Goal: Information Seeking & Learning: Learn about a topic

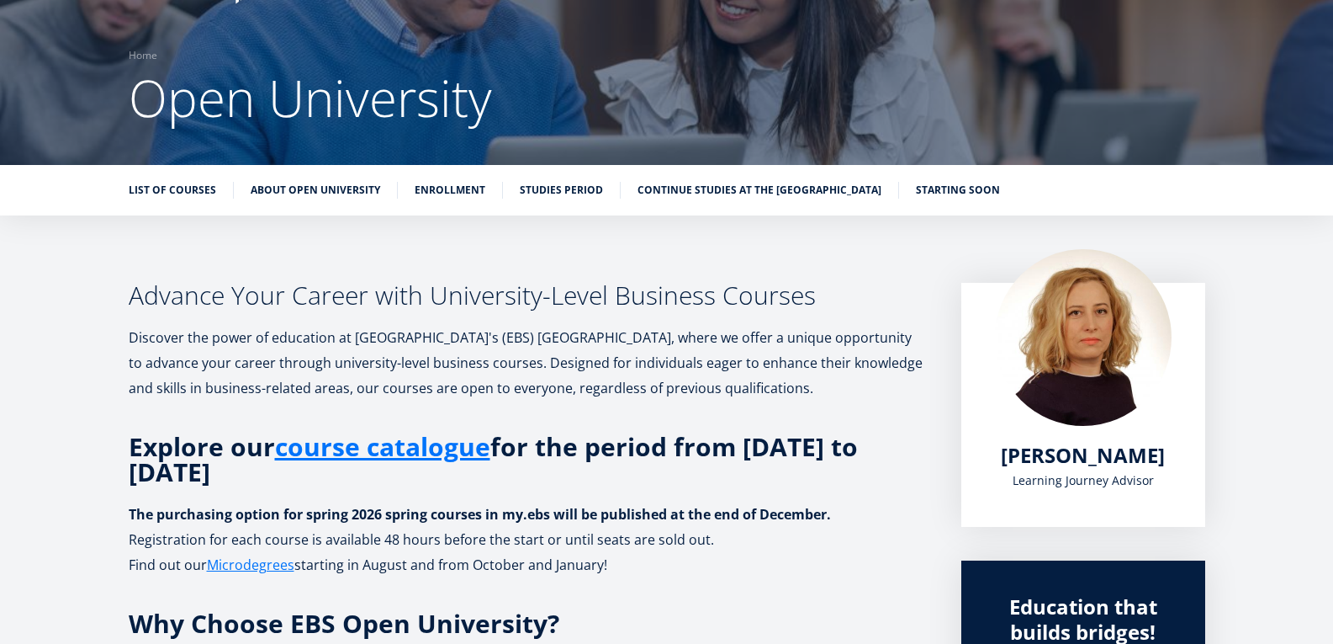
scroll to position [45, 0]
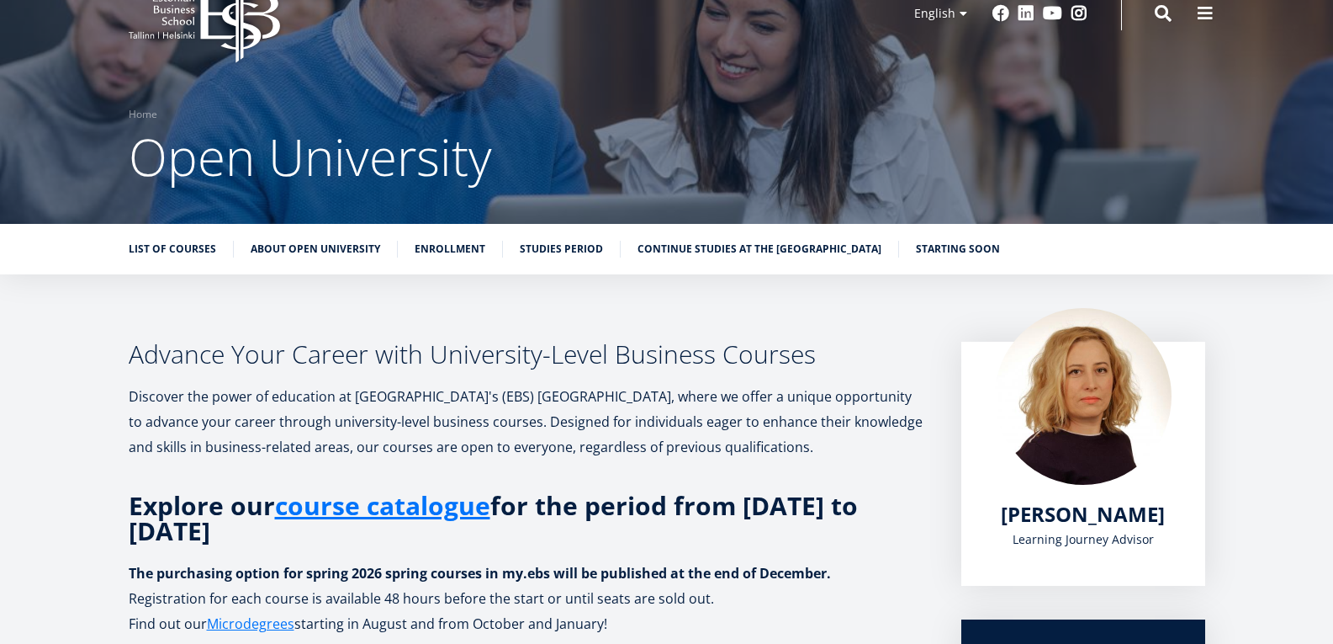
click at [199, 252] on link "List of Courses" at bounding box center [172, 247] width 87 height 17
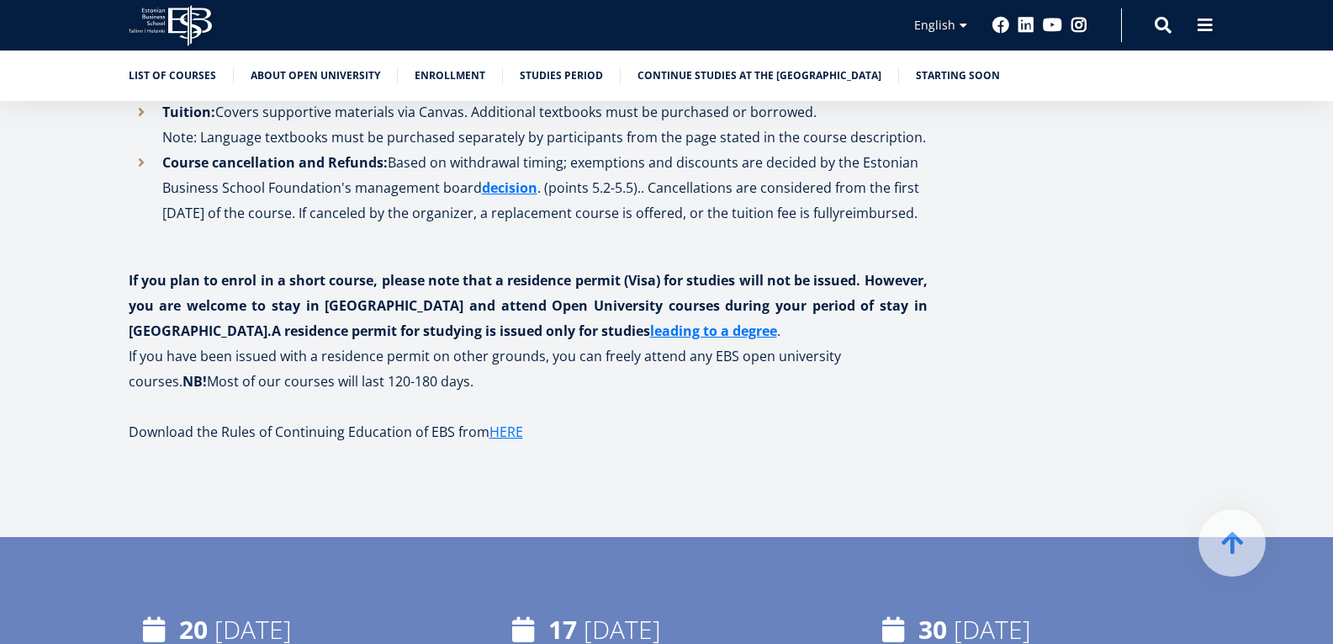
scroll to position [2036, 0]
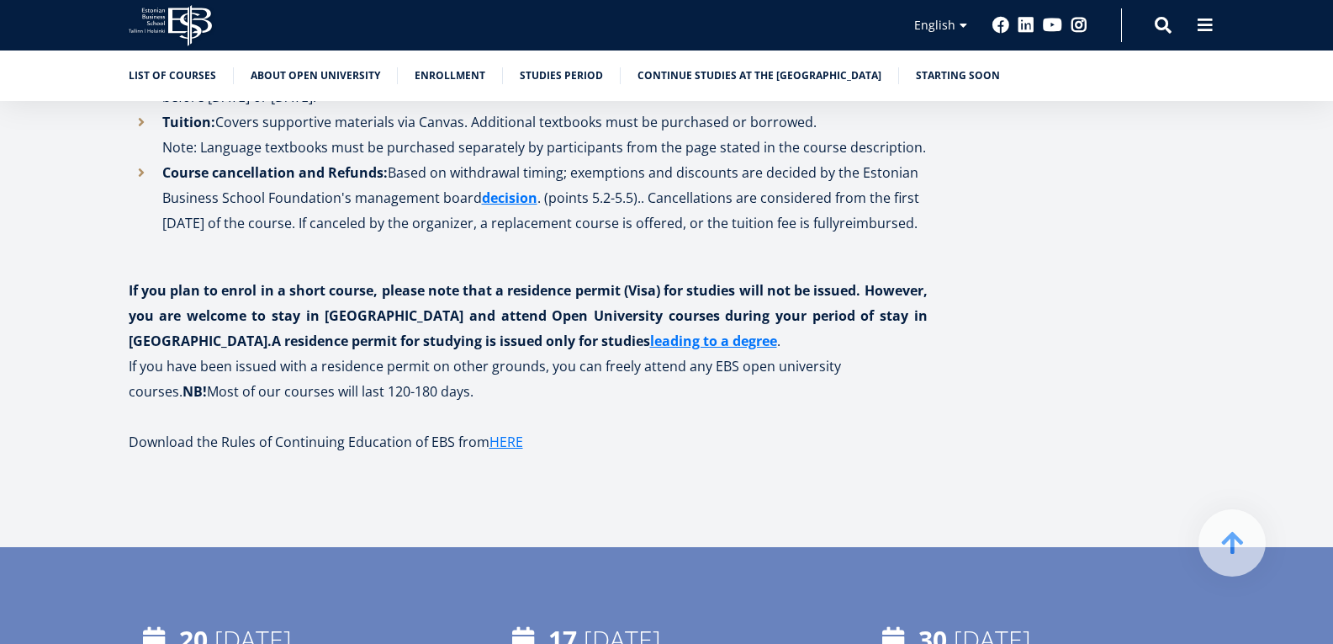
click at [527, 440] on h5 "Download the Rules of Continuing Education of EBS from HERE" at bounding box center [528, 441] width 799 height 25
click at [521, 442] on link "HERE" at bounding box center [507, 441] width 34 height 25
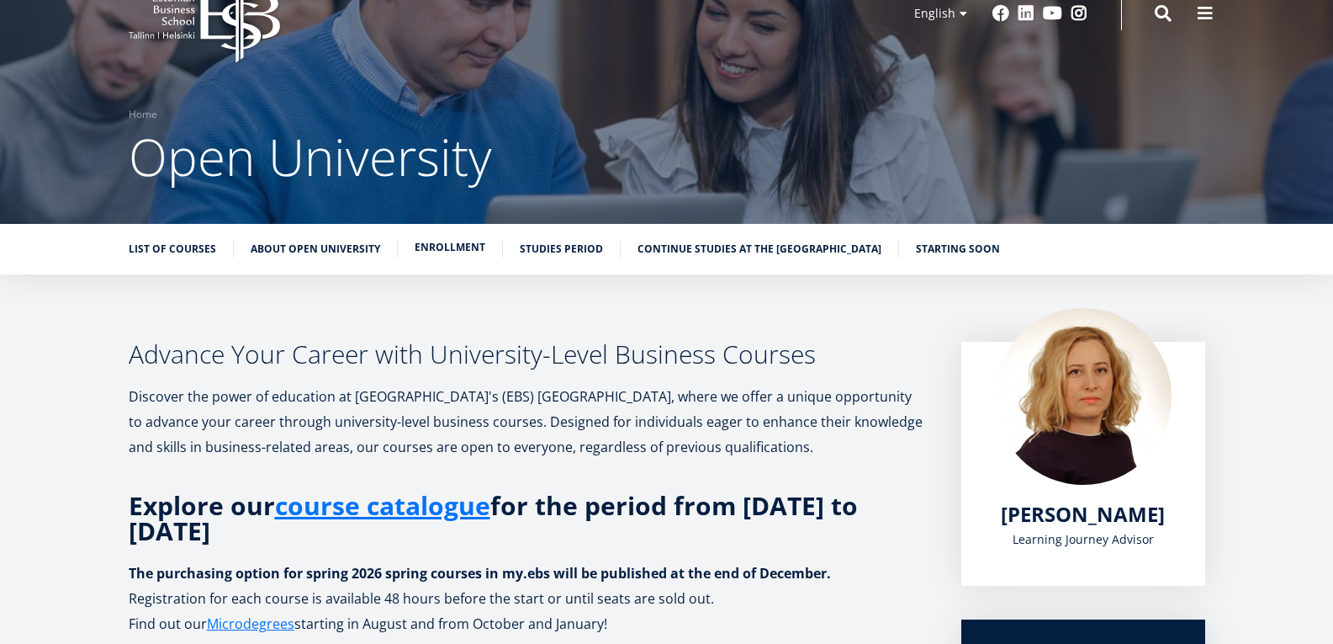
click at [453, 244] on link "Enrollment" at bounding box center [450, 247] width 71 height 17
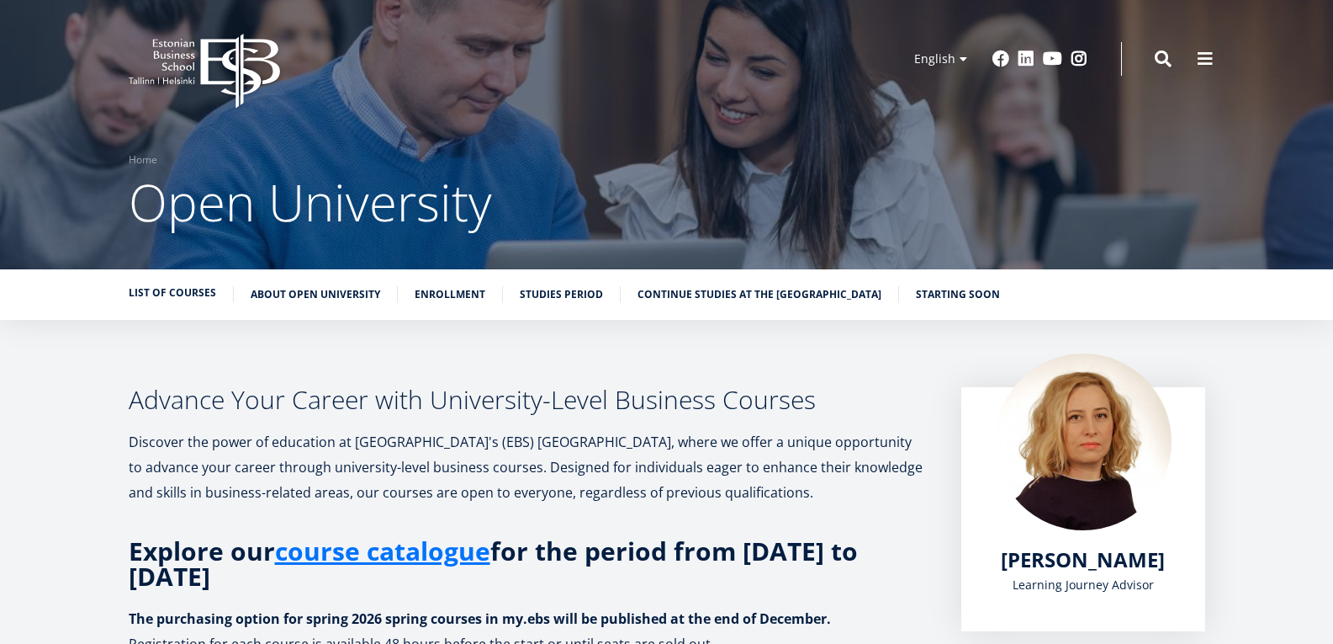
click at [182, 289] on link "List of Courses" at bounding box center [172, 292] width 87 height 17
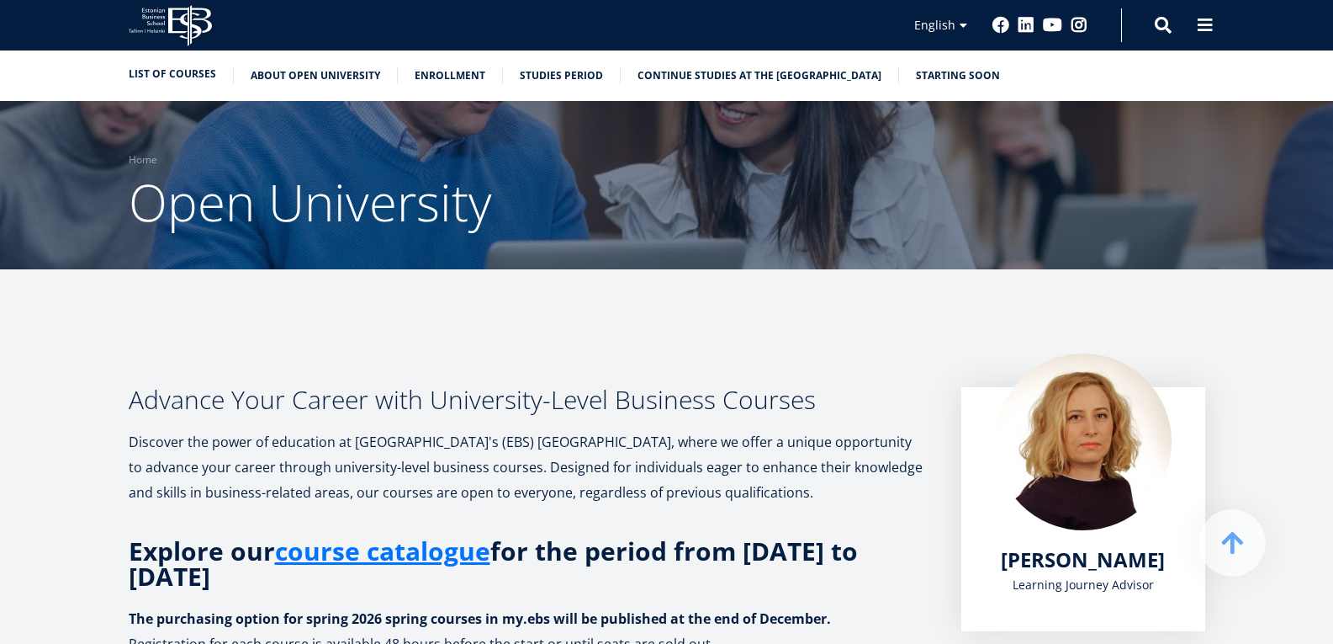
scroll to position [409, 0]
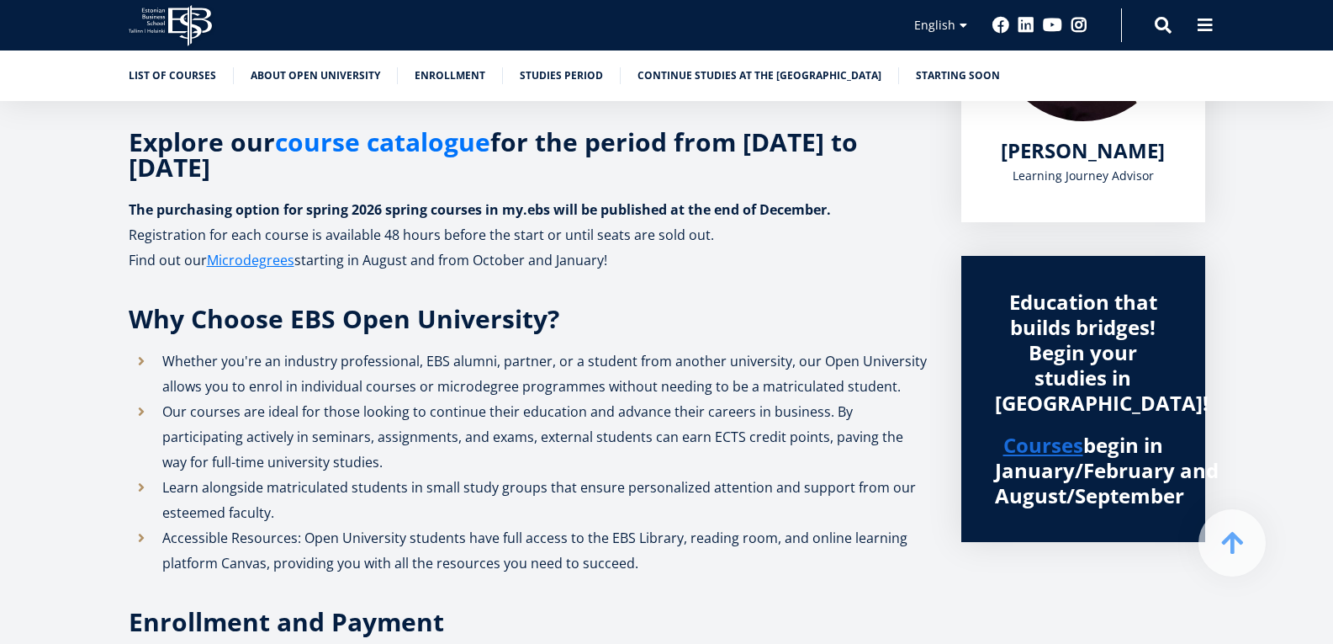
click at [326, 155] on link "course catalogue" at bounding box center [382, 142] width 215 height 25
click at [184, 20] on icon "EBS Logo Created with Sketch." at bounding box center [170, 25] width 83 height 41
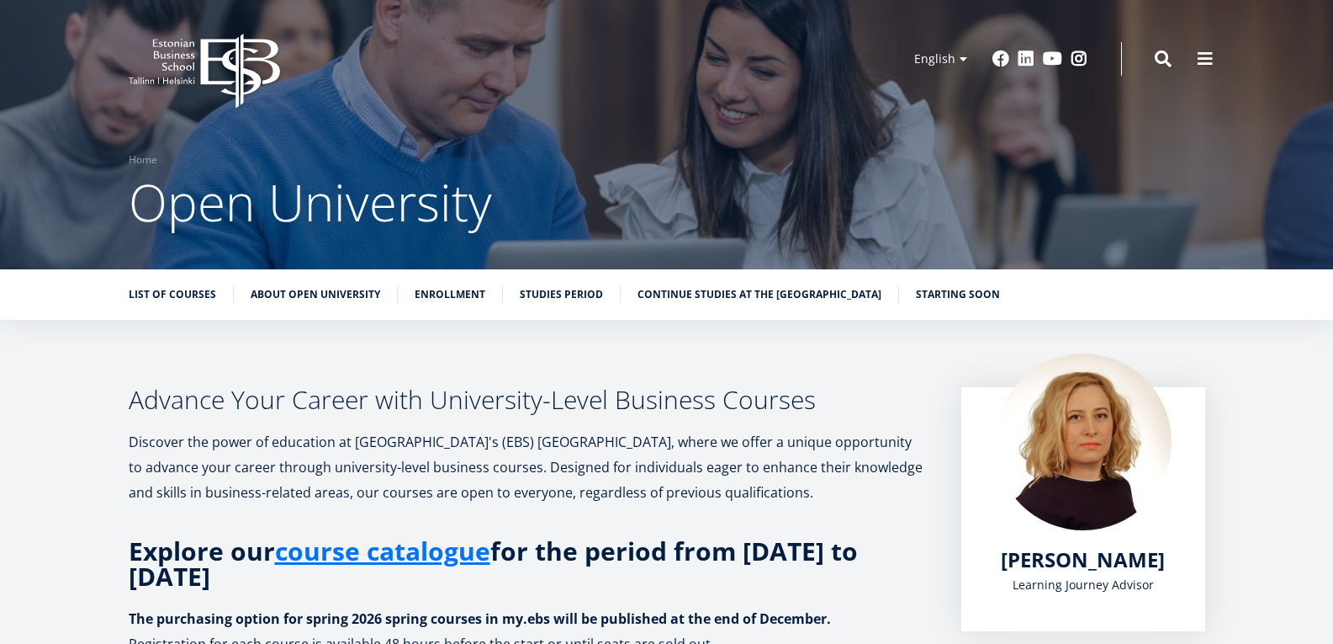
scroll to position [45, 0]
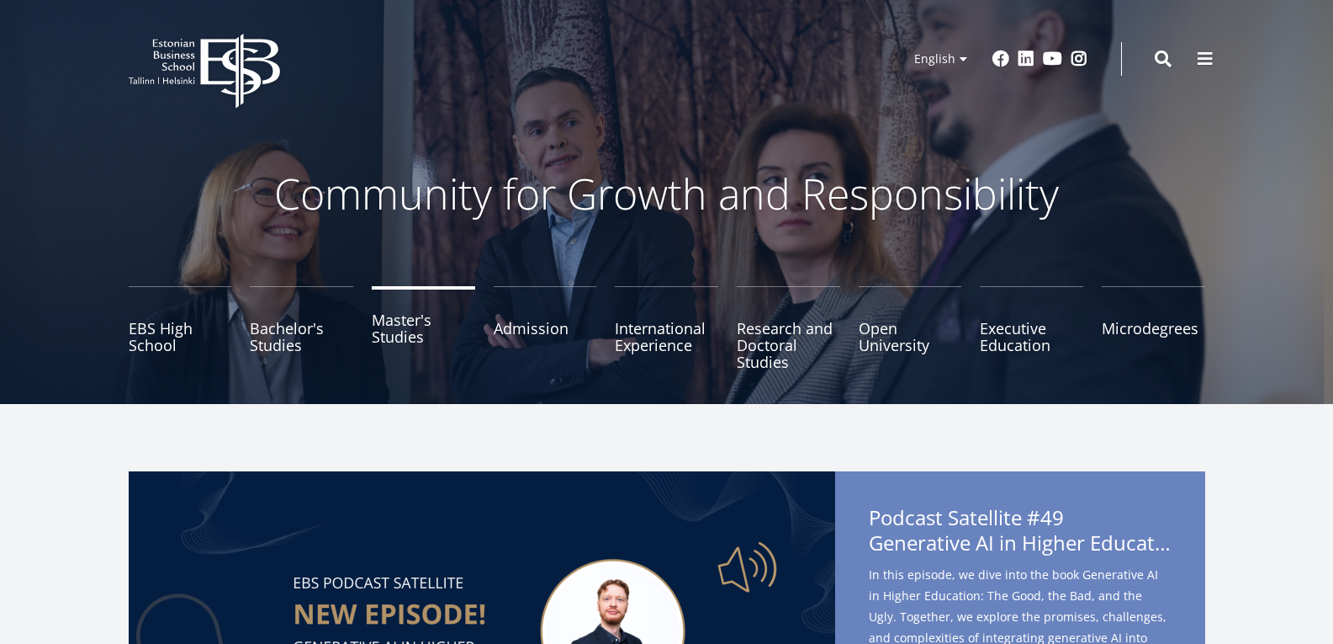
click at [400, 327] on link "Master's Studies" at bounding box center [423, 328] width 103 height 84
click at [997, 323] on link "Executive Education" at bounding box center [1031, 328] width 103 height 84
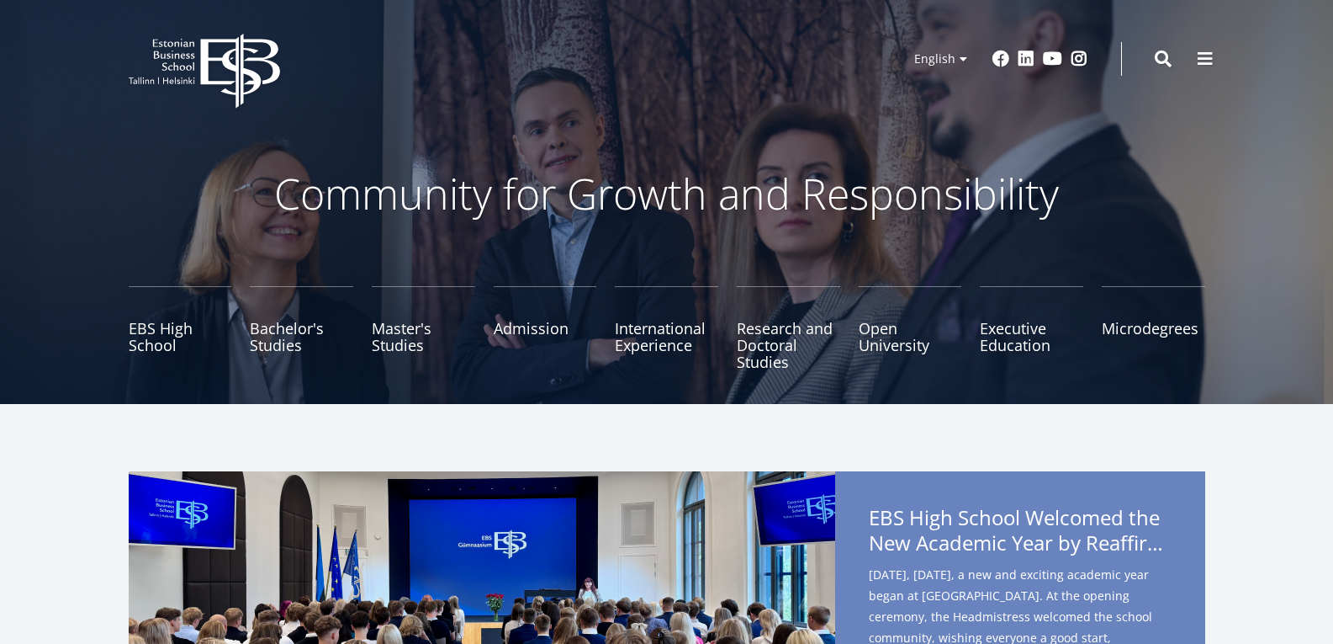
click at [1284, 202] on div "Community for Growth and Responsibility EBS High School Bachelor's Studies Mast…" at bounding box center [666, 202] width 1333 height 404
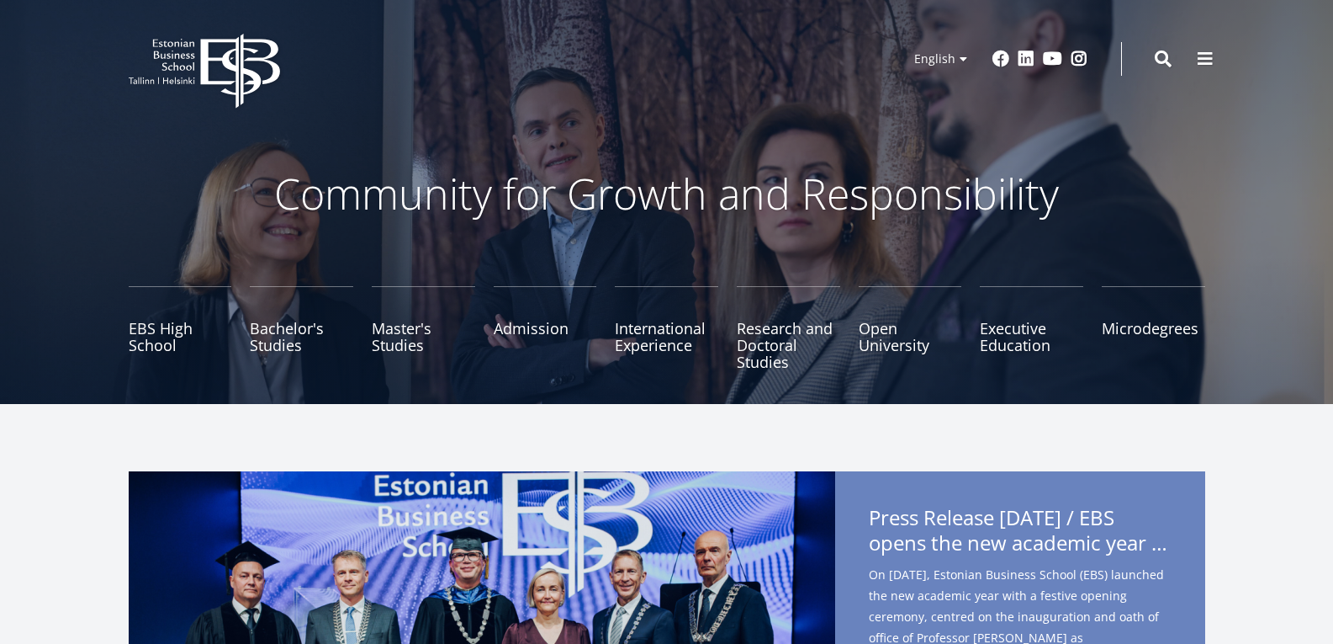
click at [977, 347] on ul "EBS High School Bachelor's Studies Master's Studies Admission International Exp…" at bounding box center [657, 336] width 1095 height 101
click at [991, 347] on link "Executive Education" at bounding box center [1031, 328] width 103 height 84
click at [1132, 319] on link "Microdegrees" at bounding box center [1153, 328] width 103 height 84
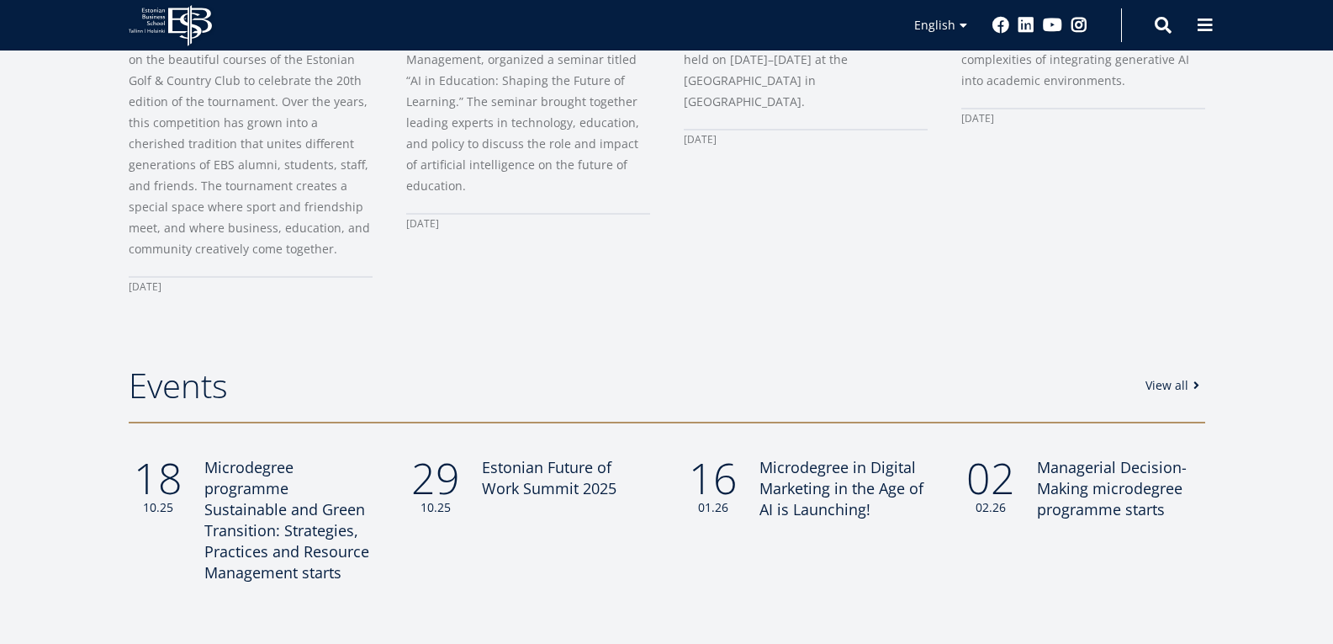
scroll to position [1252, 0]
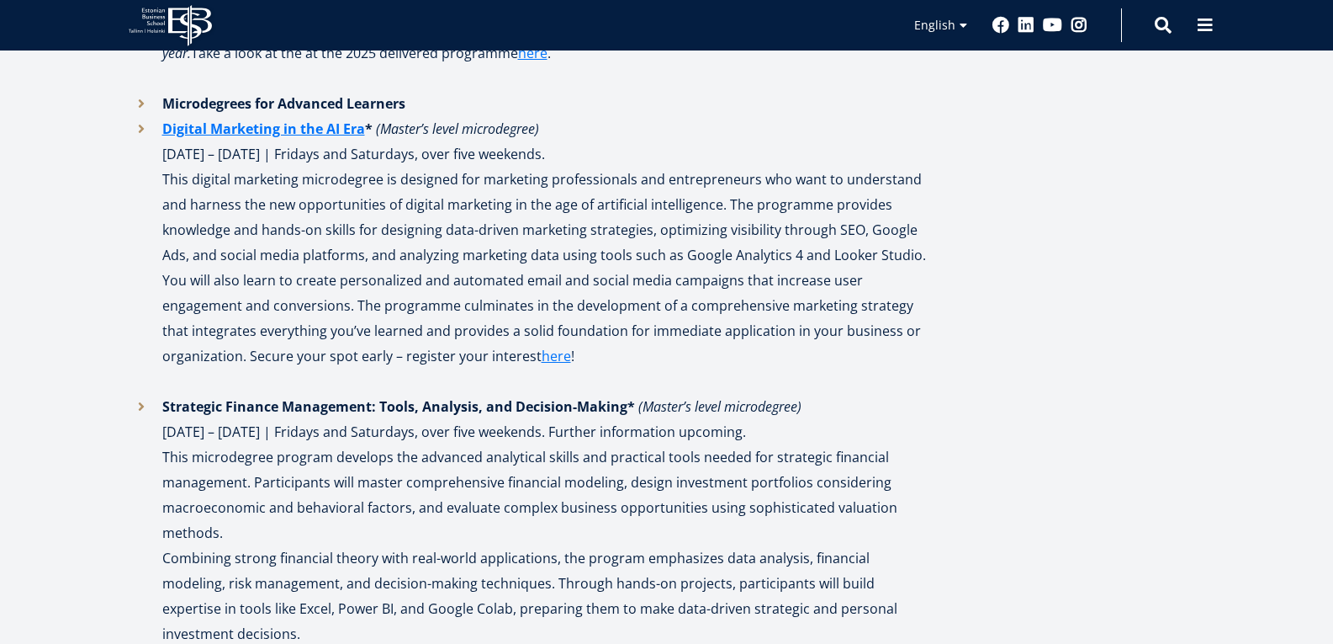
scroll to position [2272, 0]
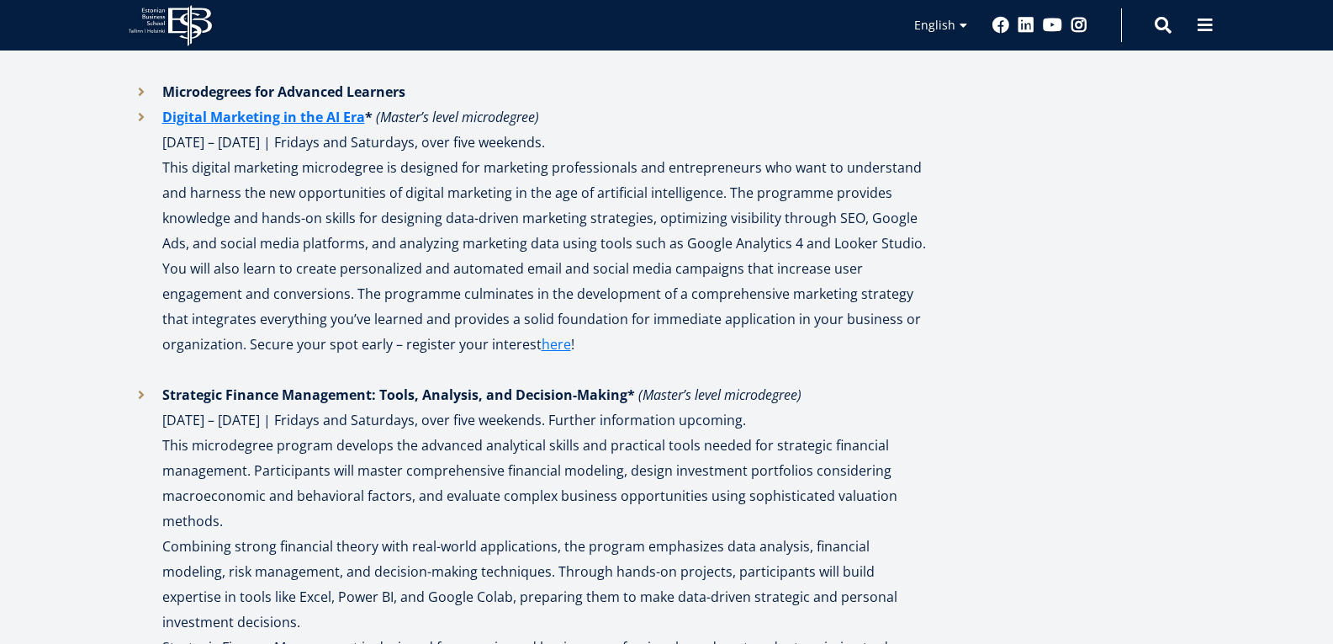
drag, startPoint x: 1345, startPoint y: 52, endPoint x: 1345, endPoint y: 220, distance: 167.4
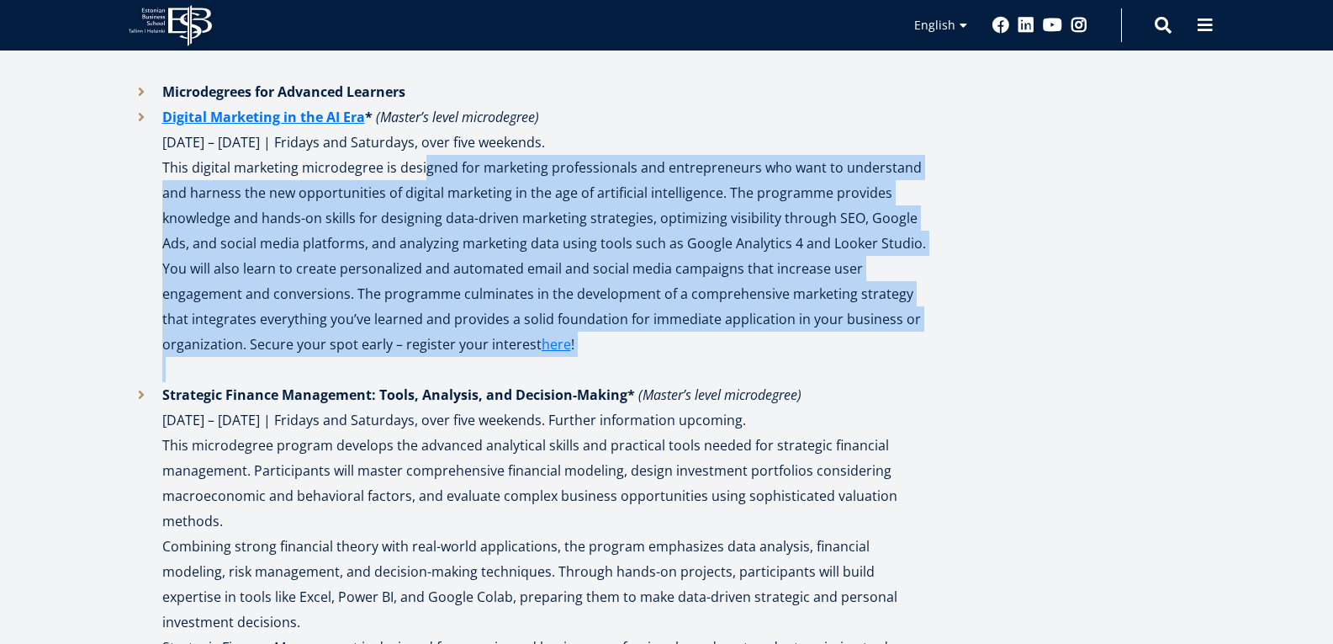
drag, startPoint x: 421, startPoint y: 156, endPoint x: 458, endPoint y: 358, distance: 205.4
click at [458, 358] on p "This digital marketing microdegree is designed for marketing professionals and …" at bounding box center [544, 268] width 765 height 227
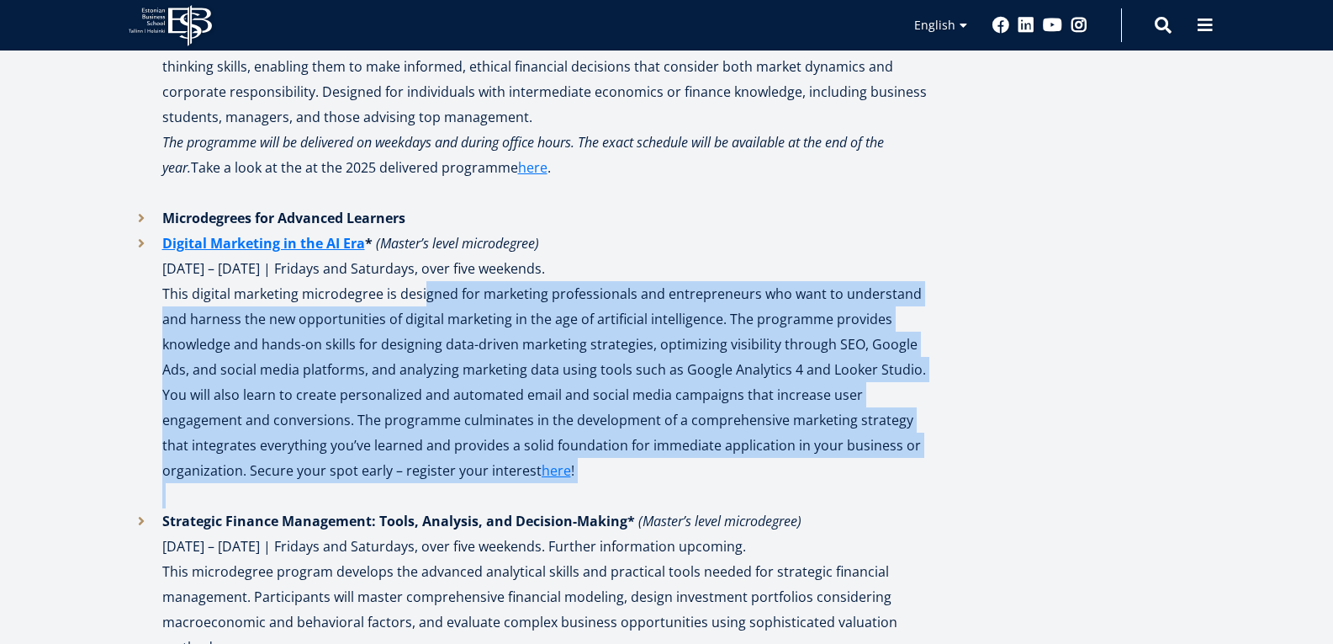
scroll to position [2202, 0]
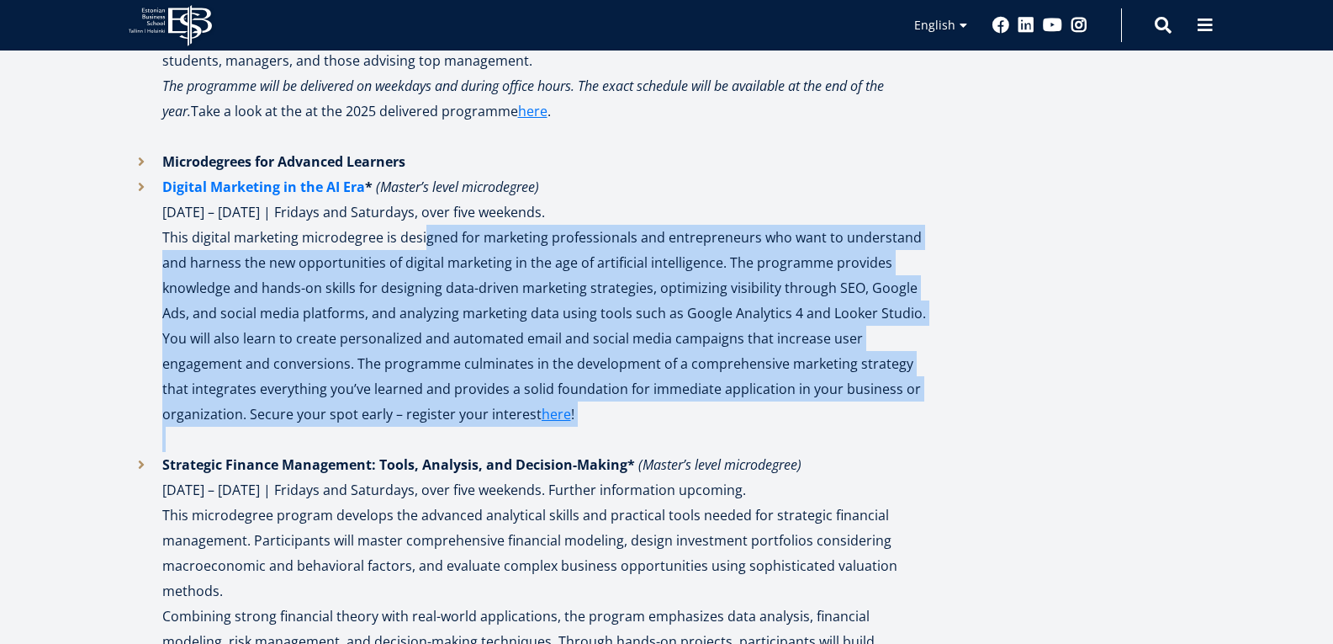
click at [236, 188] on link "Digital Marketing in the AI Era" at bounding box center [263, 186] width 203 height 25
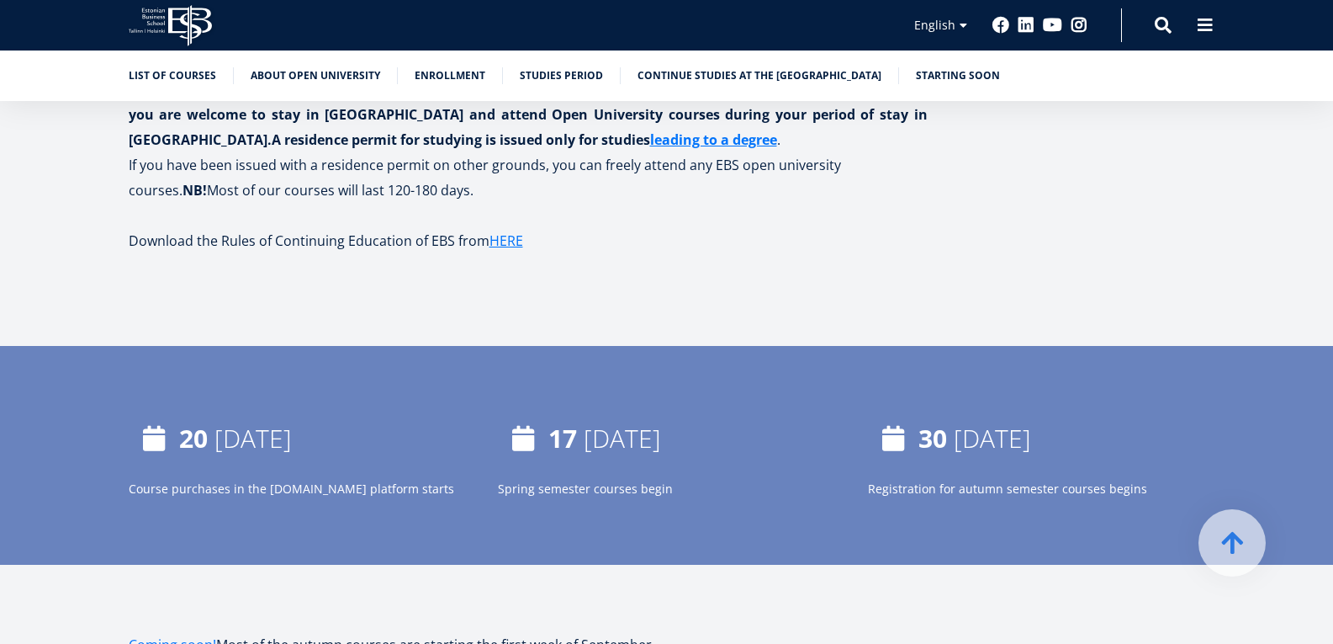
scroll to position [2315, 0]
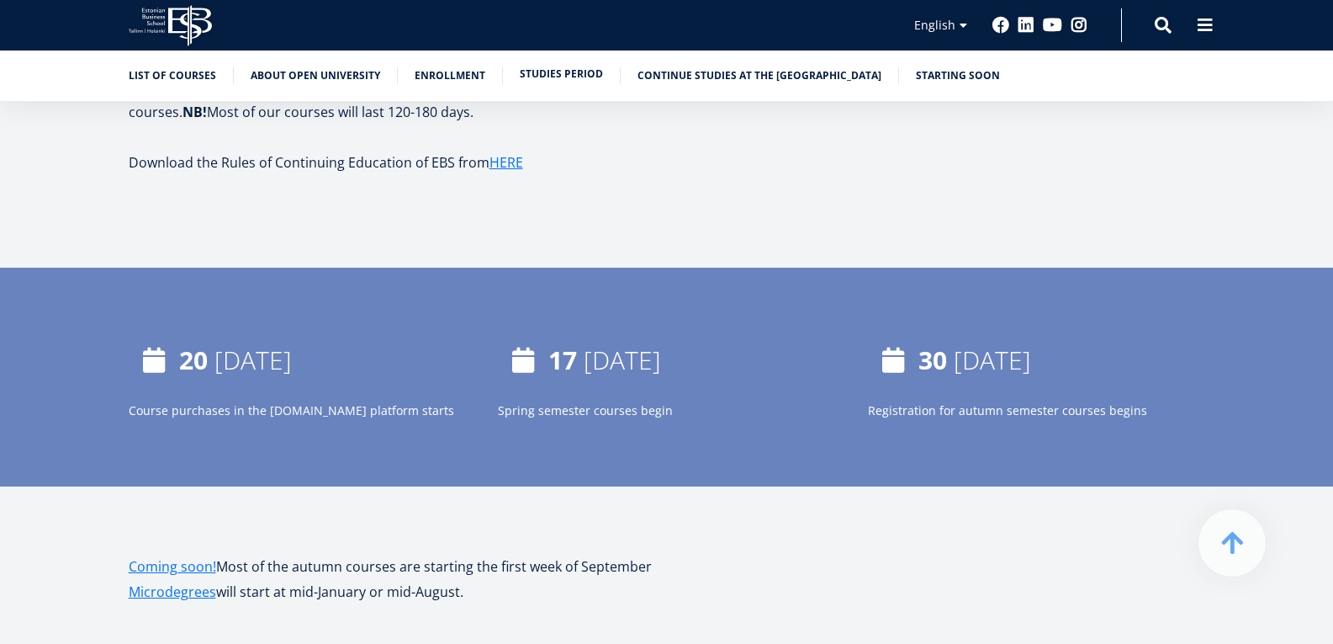
click at [592, 81] on link "Studies period" at bounding box center [561, 74] width 83 height 17
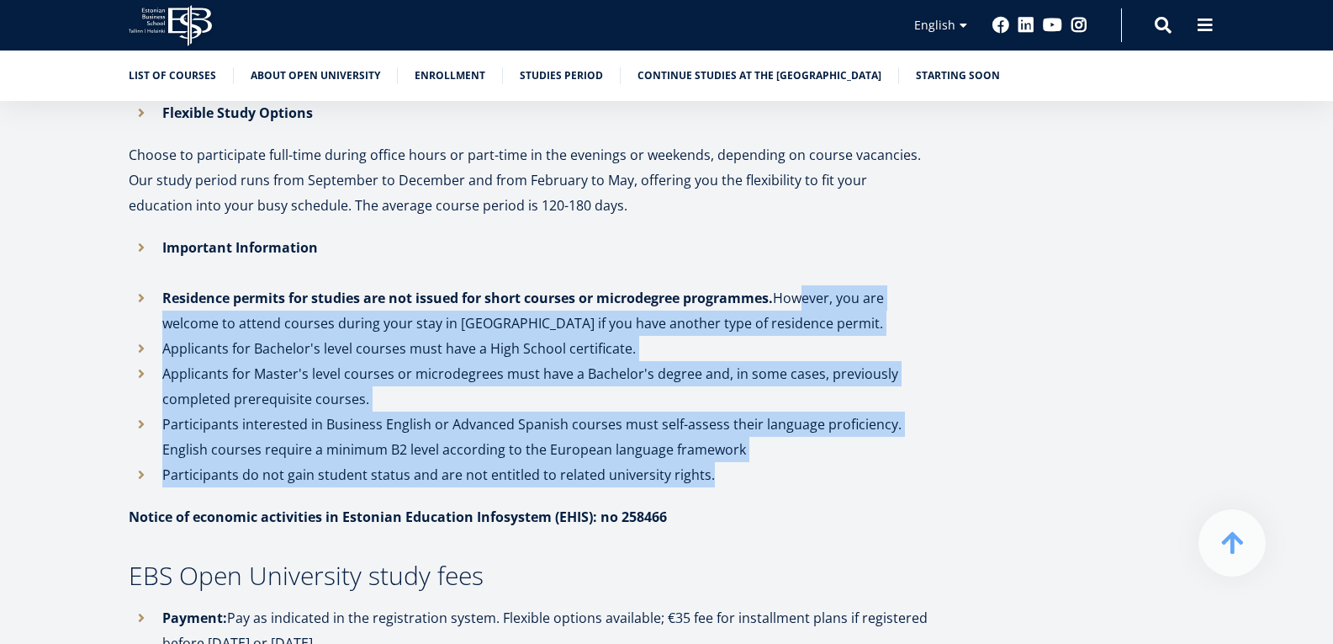
drag, startPoint x: 806, startPoint y: 273, endPoint x: 790, endPoint y: 458, distance: 186.6
click at [790, 458] on ul "Important Information Residence permits for studies are not issued for short co…" at bounding box center [528, 361] width 799 height 252
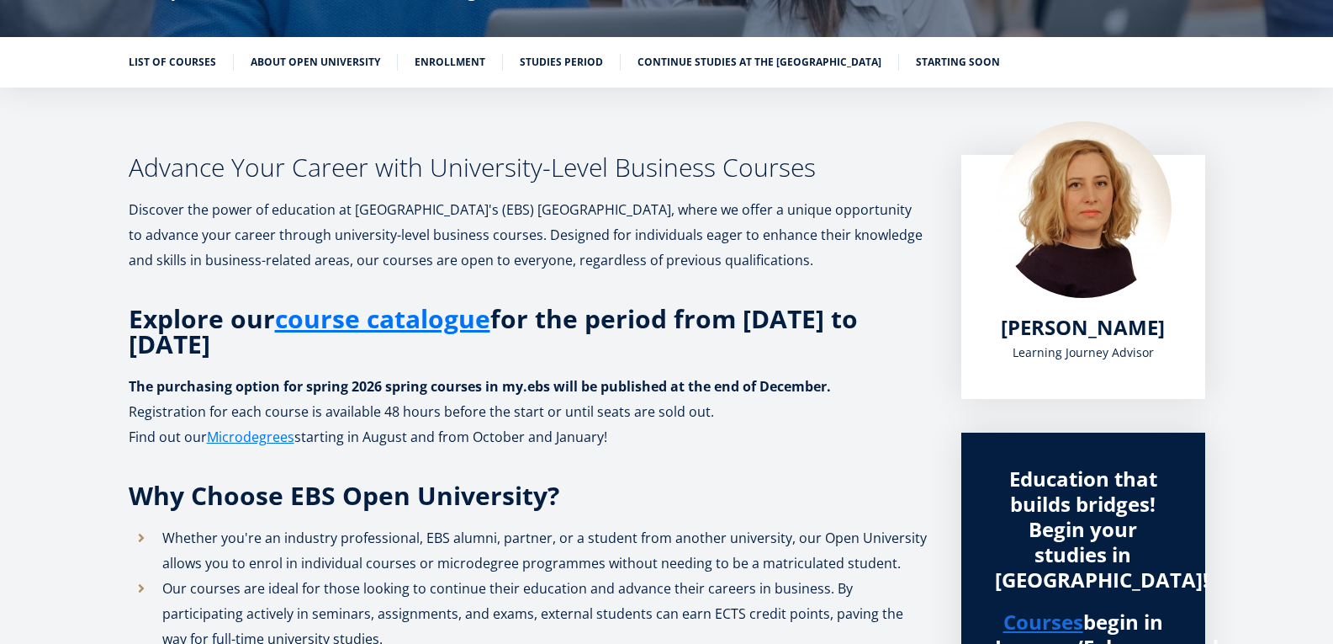
scroll to position [242, 0]
